Goal: Task Accomplishment & Management: Manage account settings

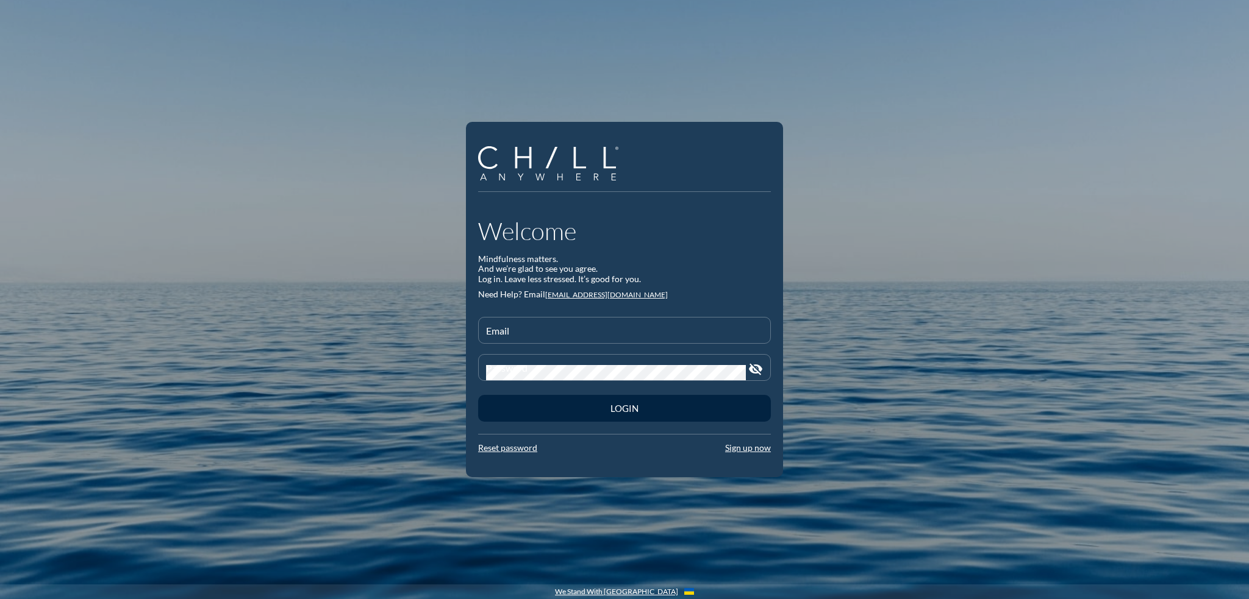
click at [582, 313] on div "Welcome Mindfulness matters. And we’re glad to see you agree. Log in. Leave les…" at bounding box center [624, 334] width 293 height 237
click at [580, 331] on input "Email" at bounding box center [624, 335] width 277 height 15
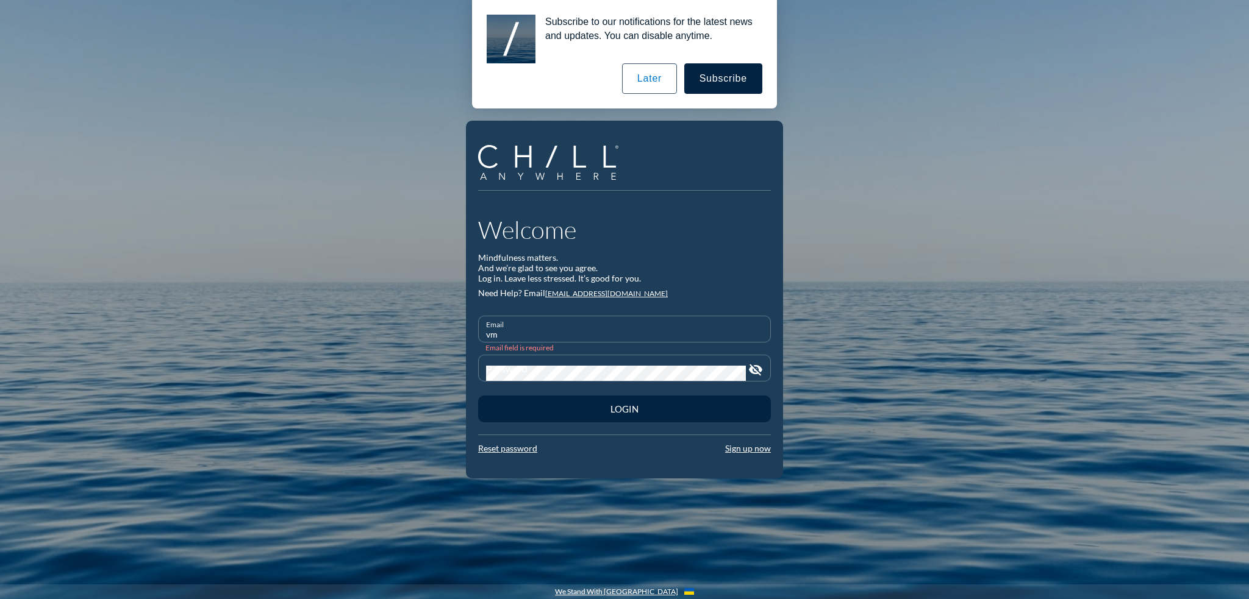
type input "v"
type input "[EMAIL_ADDRESS][DOMAIN_NAME]"
click at [596, 363] on div "Password" at bounding box center [616, 368] width 260 height 26
click at [900, 256] on div "Welcome Mindfulness matters. And we’re glad to see you agree. Log in. Leave les…" at bounding box center [624, 299] width 1249 height 599
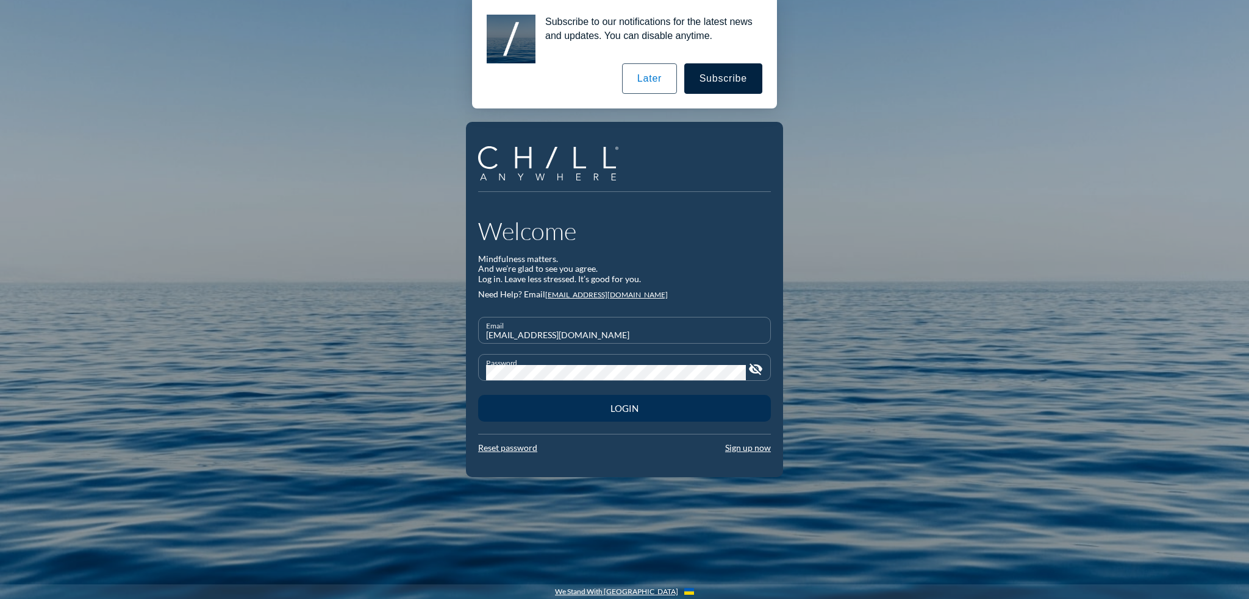
click at [751, 410] on button "Login" at bounding box center [624, 408] width 293 height 27
click at [662, 81] on button "Later" at bounding box center [649, 78] width 55 height 30
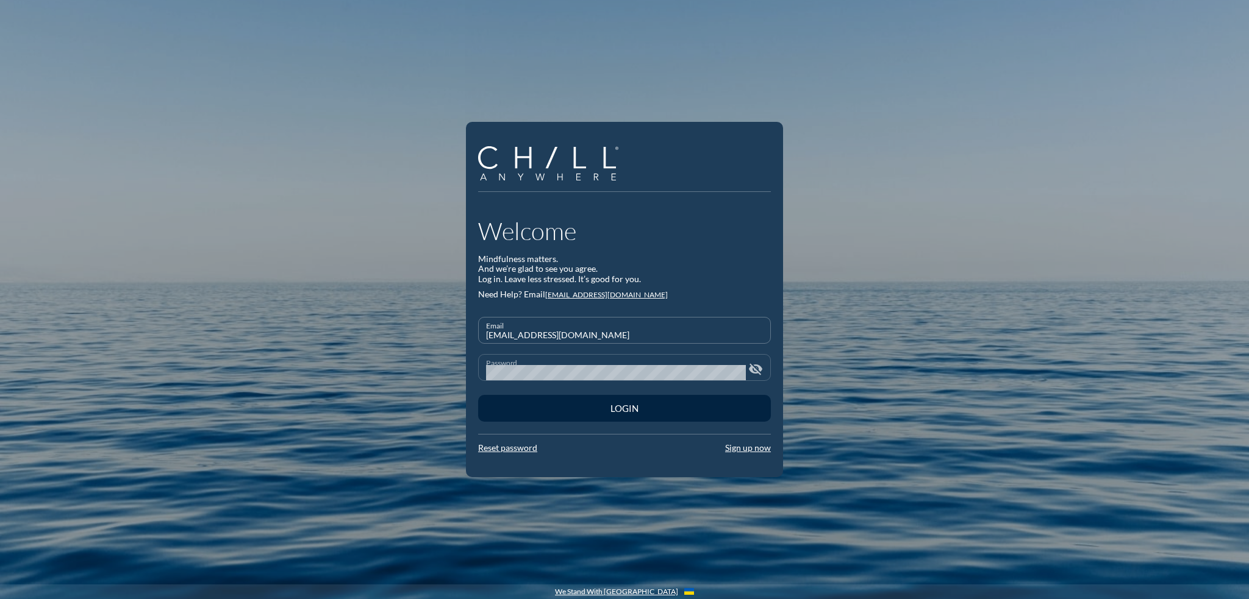
click at [740, 363] on div "Password" at bounding box center [616, 368] width 260 height 26
click at [752, 367] on icon "visibility_off" at bounding box center [755, 369] width 15 height 15
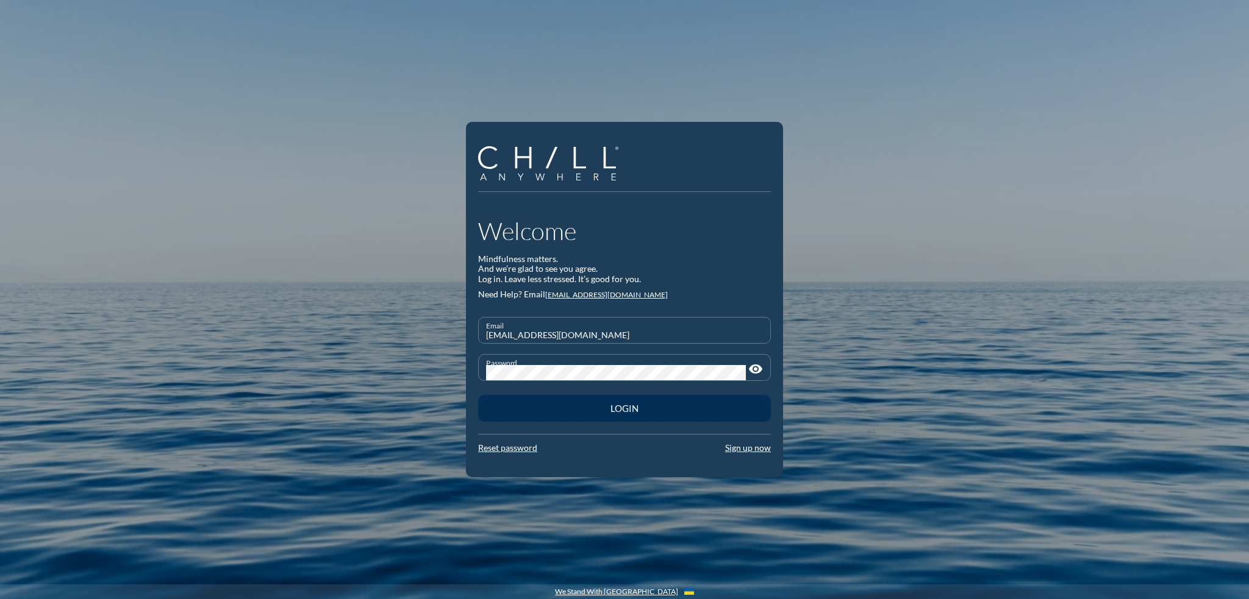
click at [671, 413] on div "Login" at bounding box center [624, 408] width 250 height 11
click at [348, 405] on div "Welcome Mindfulness matters. And we’re glad to see you agree. Log in. Leave les…" at bounding box center [624, 299] width 1249 height 599
